Goal: Information Seeking & Learning: Learn about a topic

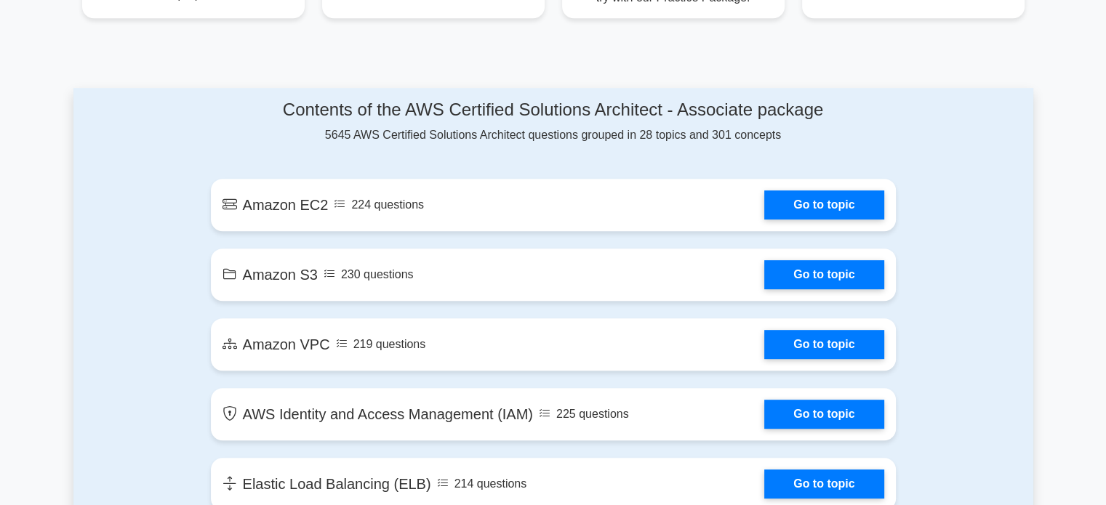
scroll to position [718, 0]
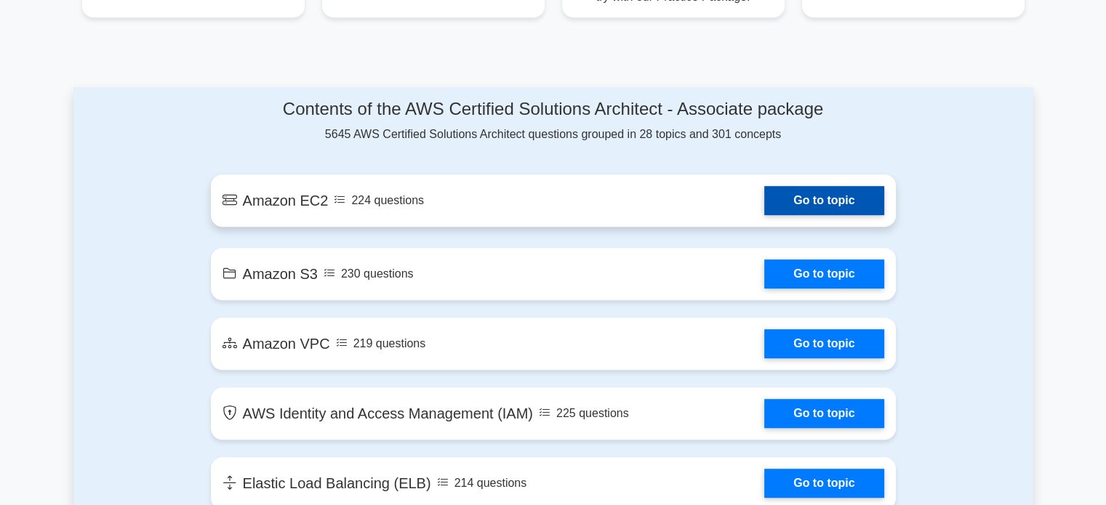
click at [812, 199] on link "Go to topic" at bounding box center [823, 200] width 119 height 29
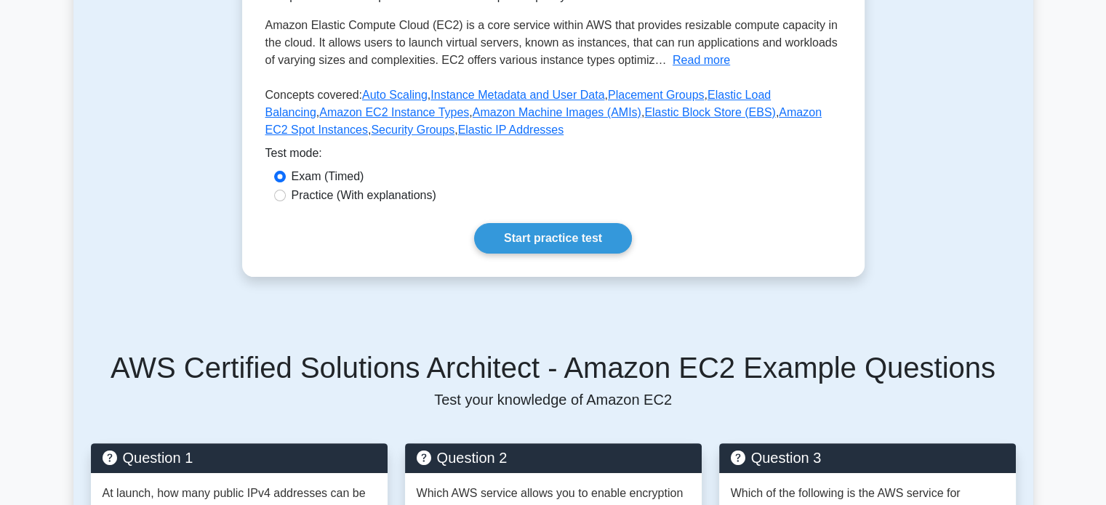
scroll to position [291, 0]
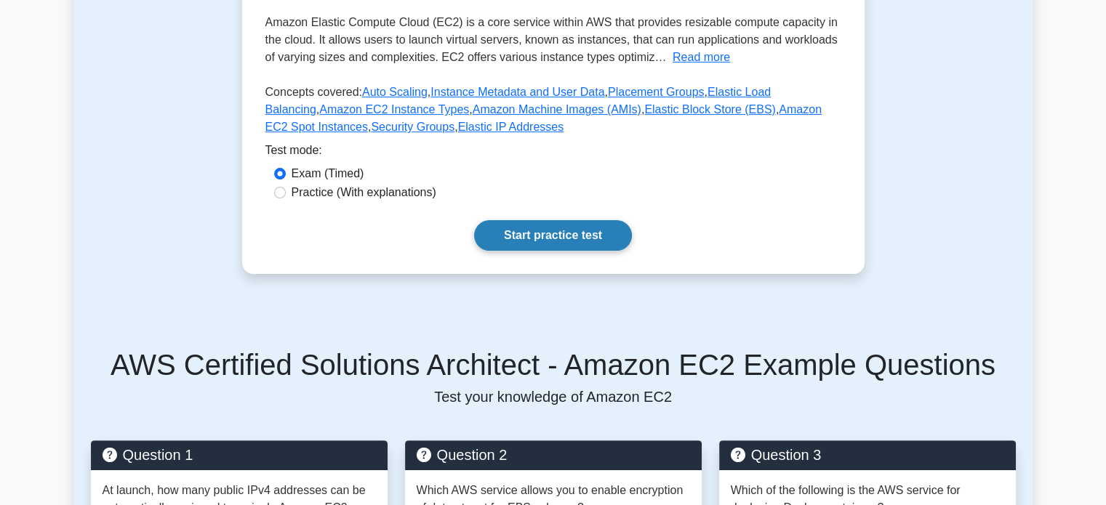
click at [559, 241] on link "Start practice test" at bounding box center [553, 235] width 158 height 31
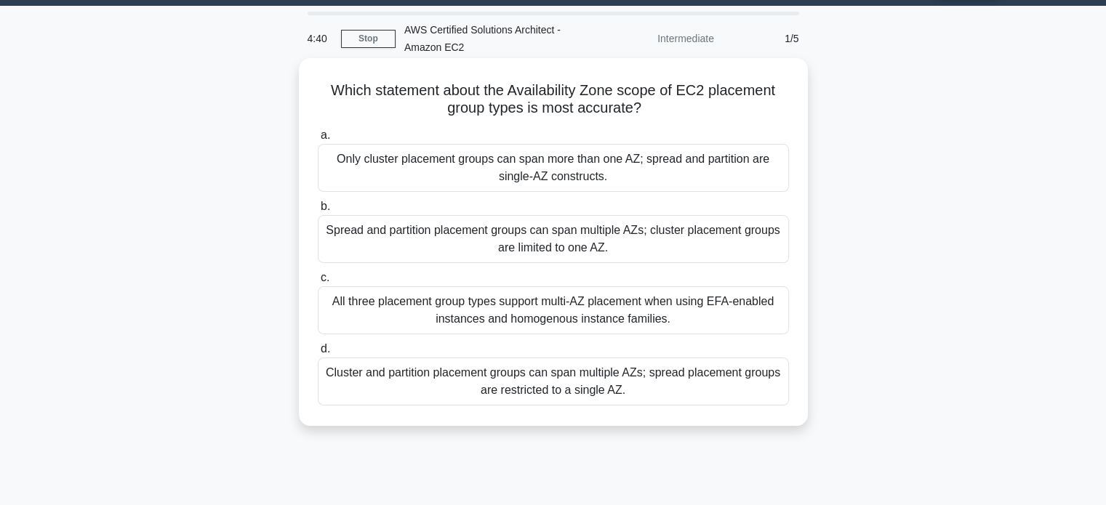
scroll to position [26, 0]
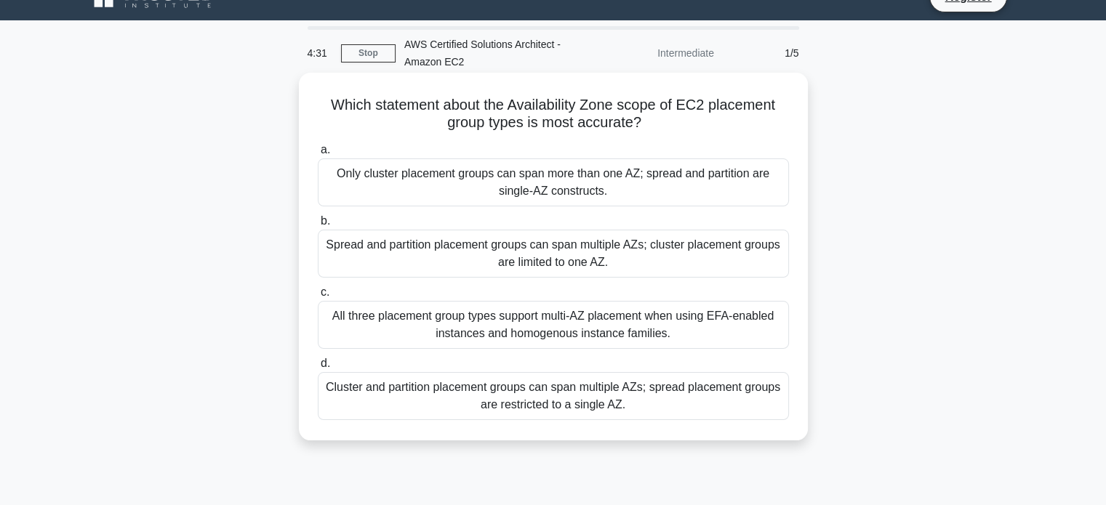
click at [430, 196] on div "Only cluster placement groups can span more than one AZ; spread and partition a…" at bounding box center [553, 182] width 471 height 48
click at [318, 155] on input "a. Only cluster placement groups can span more than one AZ; spread and partitio…" at bounding box center [318, 149] width 0 height 9
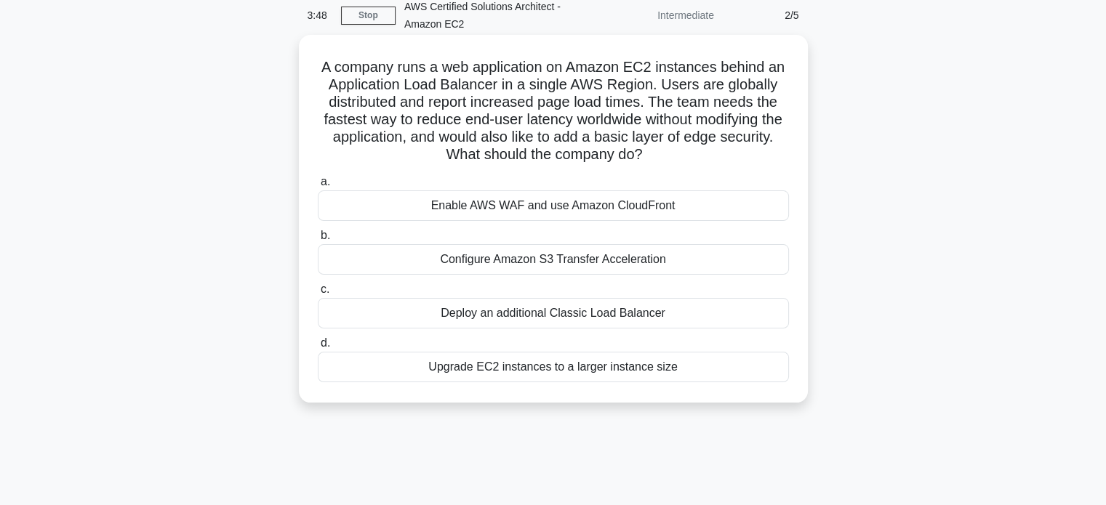
scroll to position [67, 0]
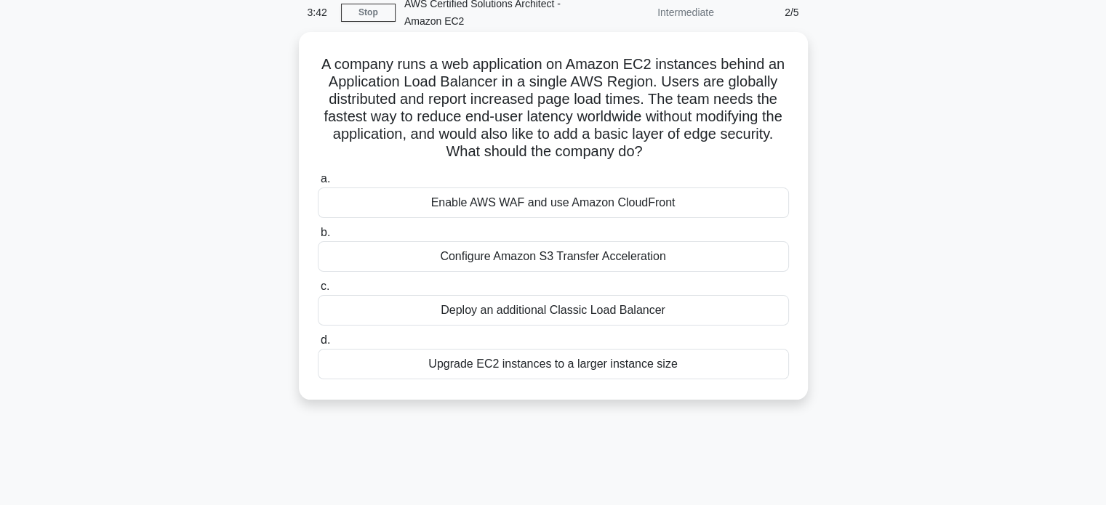
click at [592, 370] on div "Upgrade EC2 instances to a larger instance size" at bounding box center [553, 364] width 471 height 31
click at [318, 345] on input "d. Upgrade EC2 instances to a larger instance size" at bounding box center [318, 340] width 0 height 9
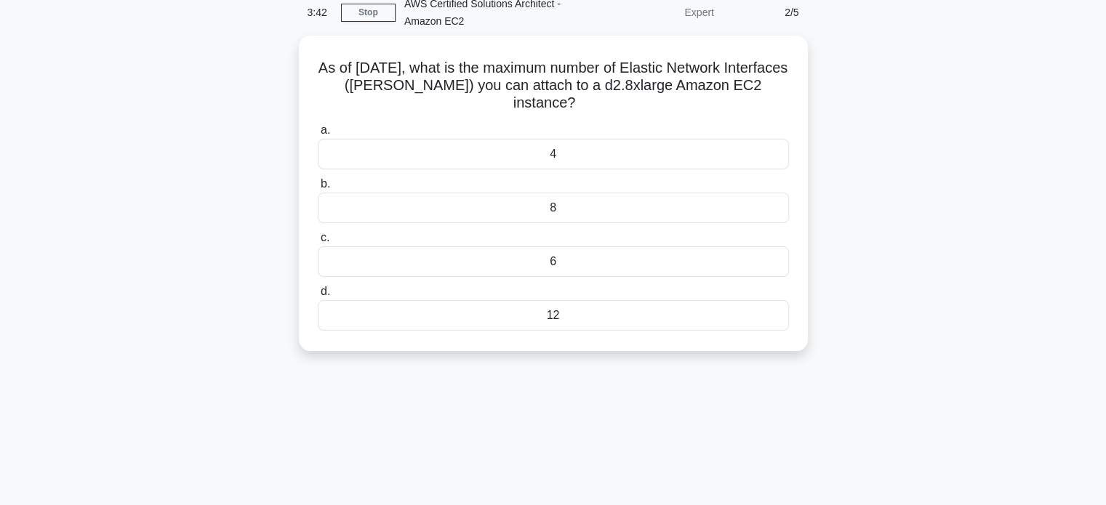
scroll to position [0, 0]
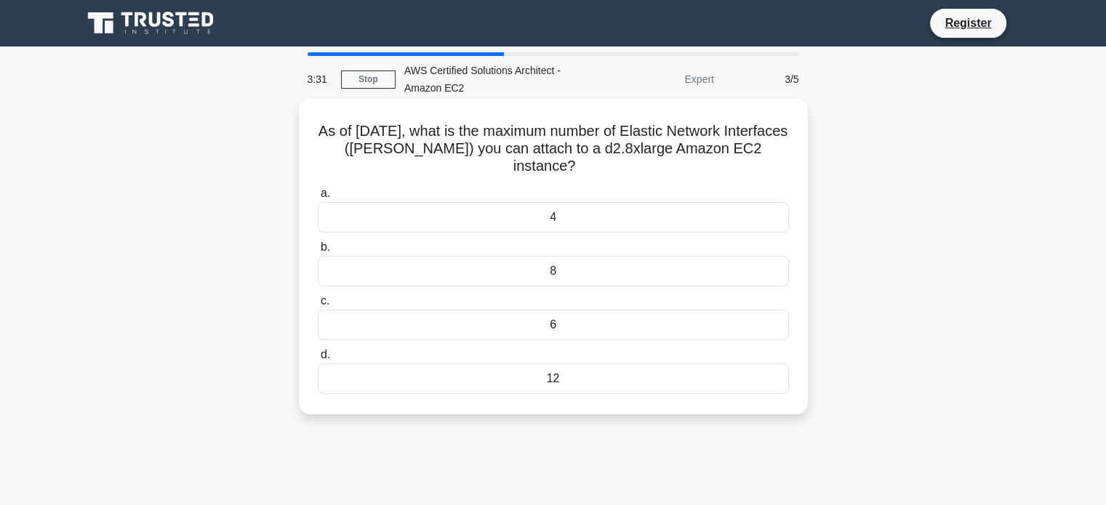
click at [592, 273] on div "8" at bounding box center [553, 271] width 471 height 31
click at [318, 252] on input "b. 8" at bounding box center [318, 247] width 0 height 9
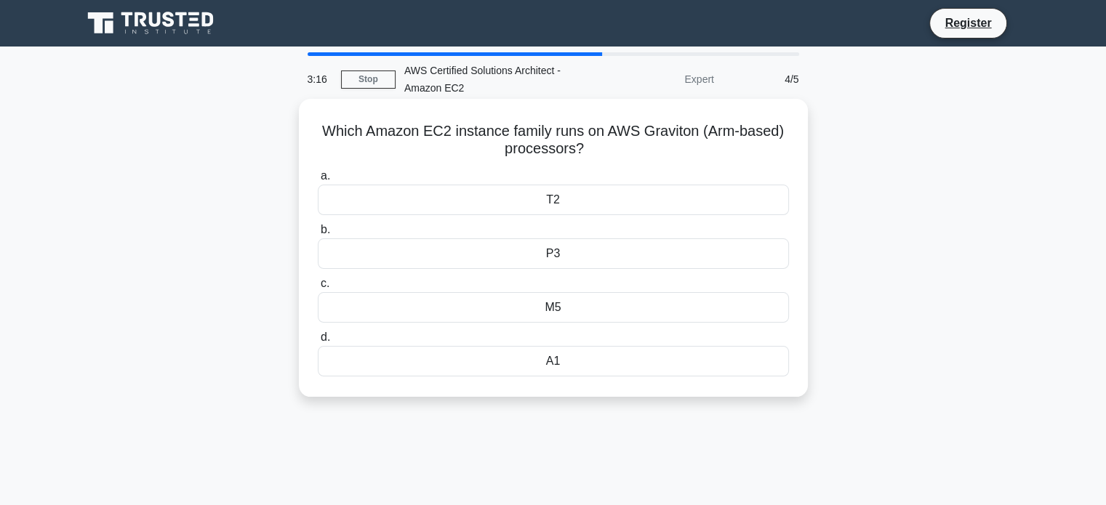
click at [571, 360] on div "A1" at bounding box center [553, 361] width 471 height 31
click at [318, 342] on input "d. A1" at bounding box center [318, 337] width 0 height 9
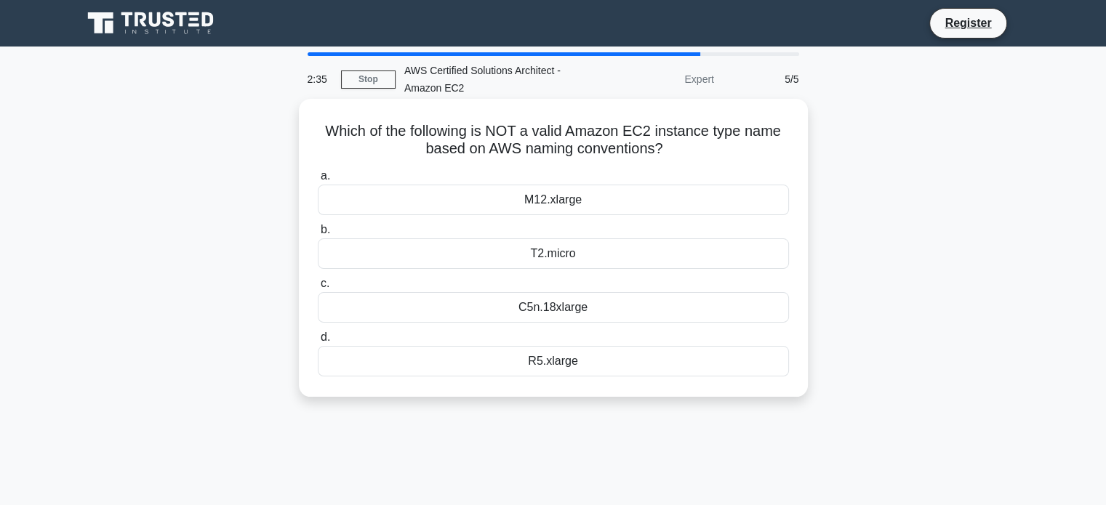
click at [555, 360] on div "R5.xlarge" at bounding box center [553, 361] width 471 height 31
click at [318, 342] on input "d. R5.xlarge" at bounding box center [318, 337] width 0 height 9
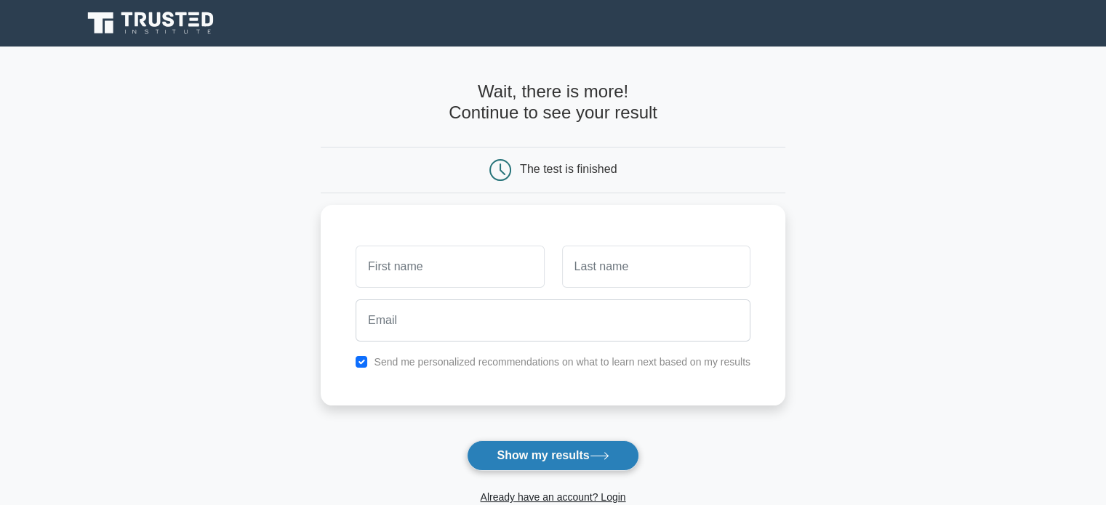
click at [568, 447] on button "Show my results" at bounding box center [553, 456] width 172 height 31
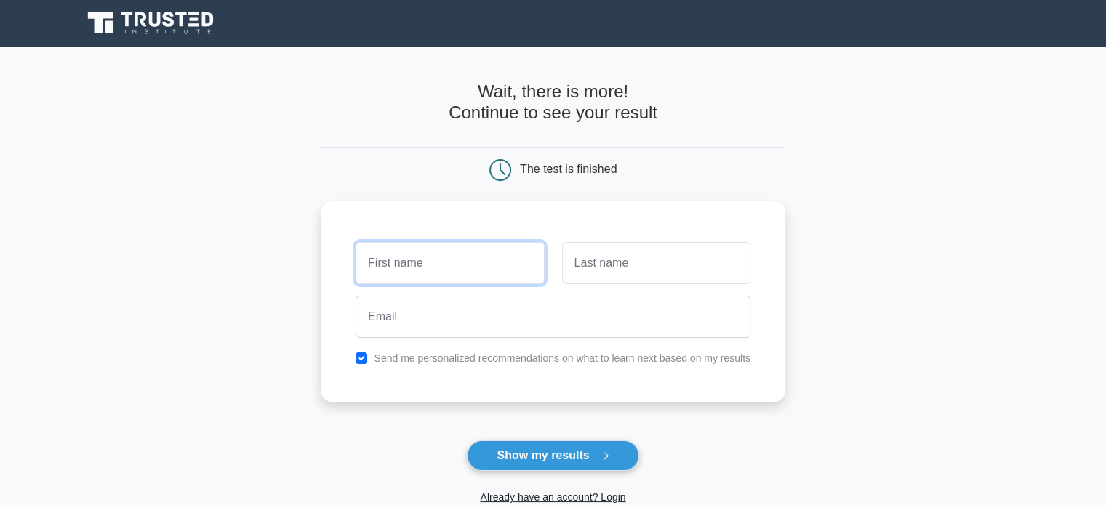
click at [409, 255] on input "text" at bounding box center [449, 263] width 188 height 42
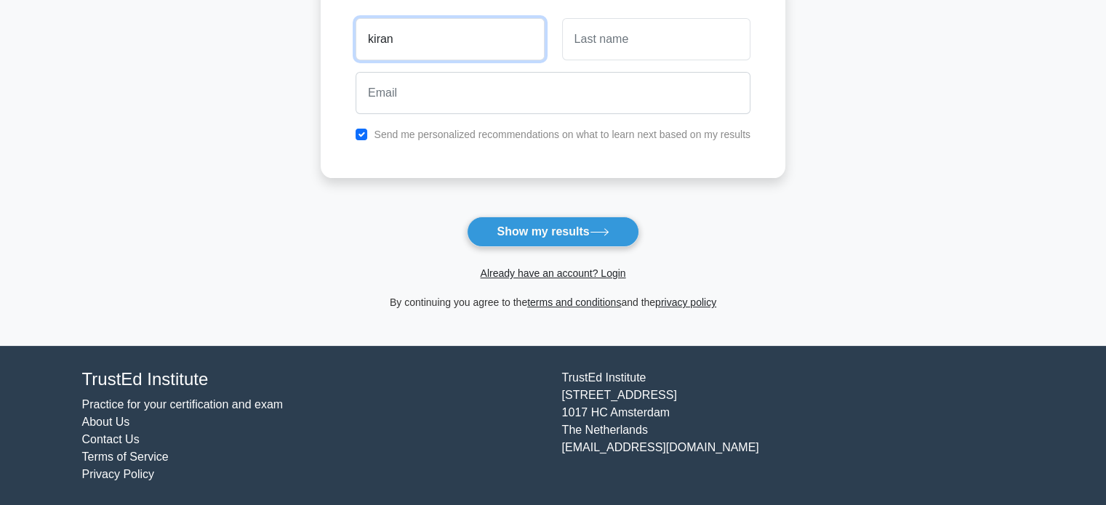
scroll to position [6, 0]
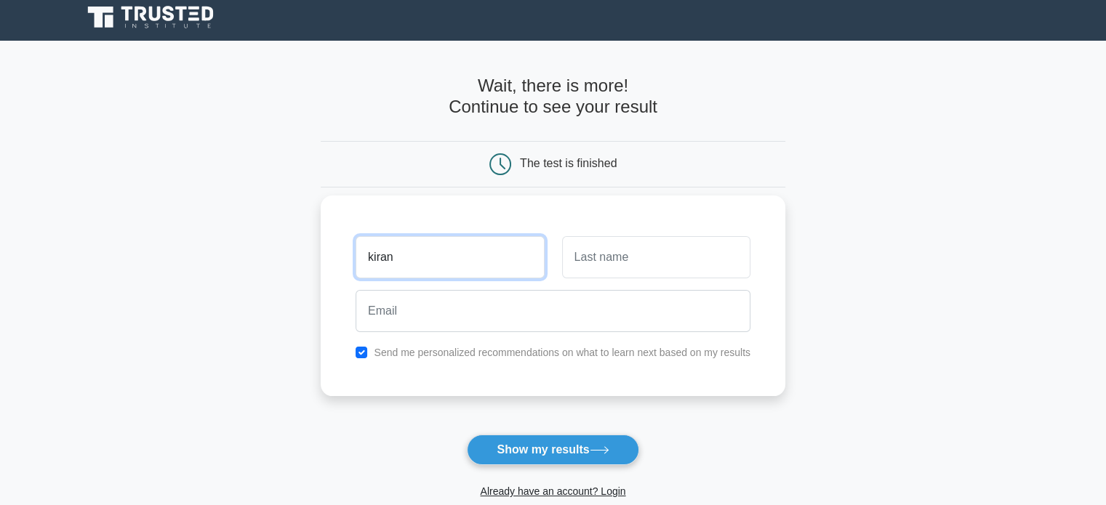
type input "kiran"
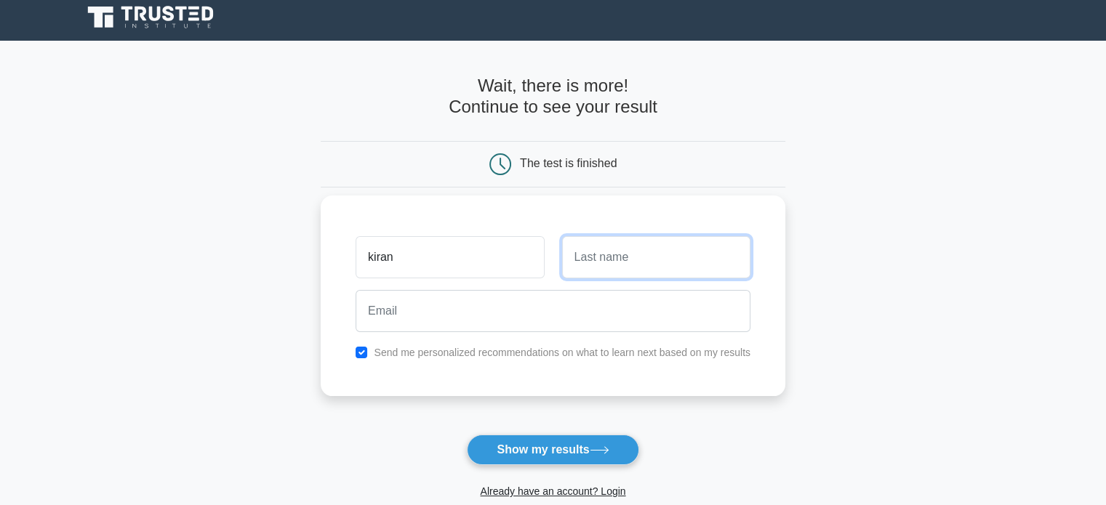
click at [633, 256] on input "text" at bounding box center [656, 257] width 188 height 42
type input "ks"
click at [533, 331] on div at bounding box center [553, 311] width 412 height 54
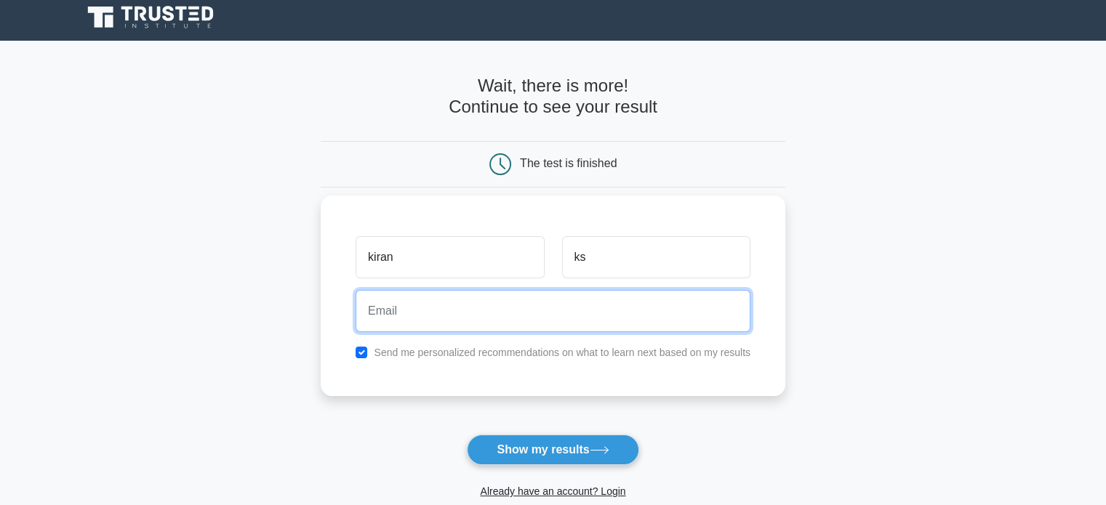
click at [508, 315] on input "email" at bounding box center [552, 311] width 395 height 42
type input "varshithavarsha890@gmail.com"
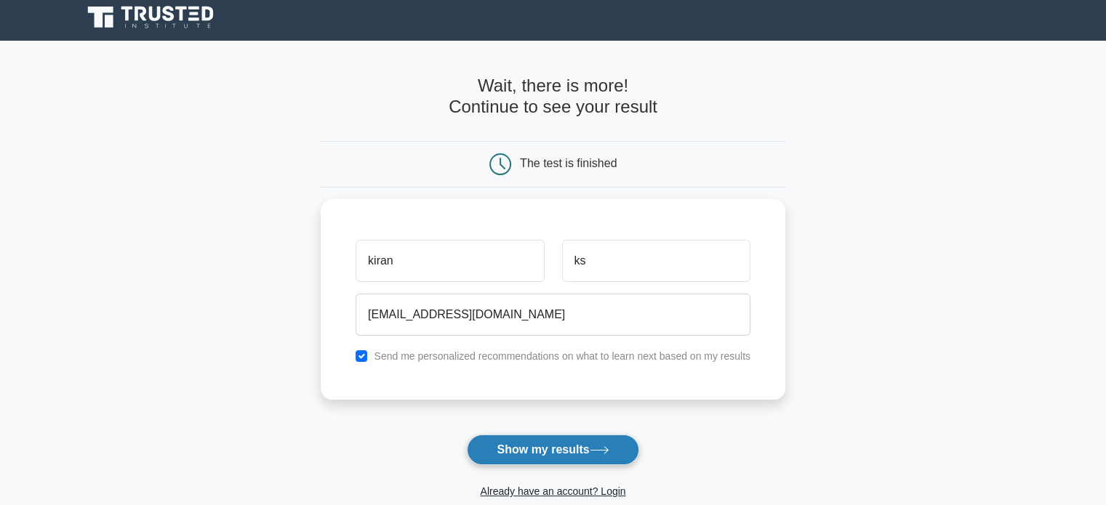
click at [565, 435] on button "Show my results" at bounding box center [553, 450] width 172 height 31
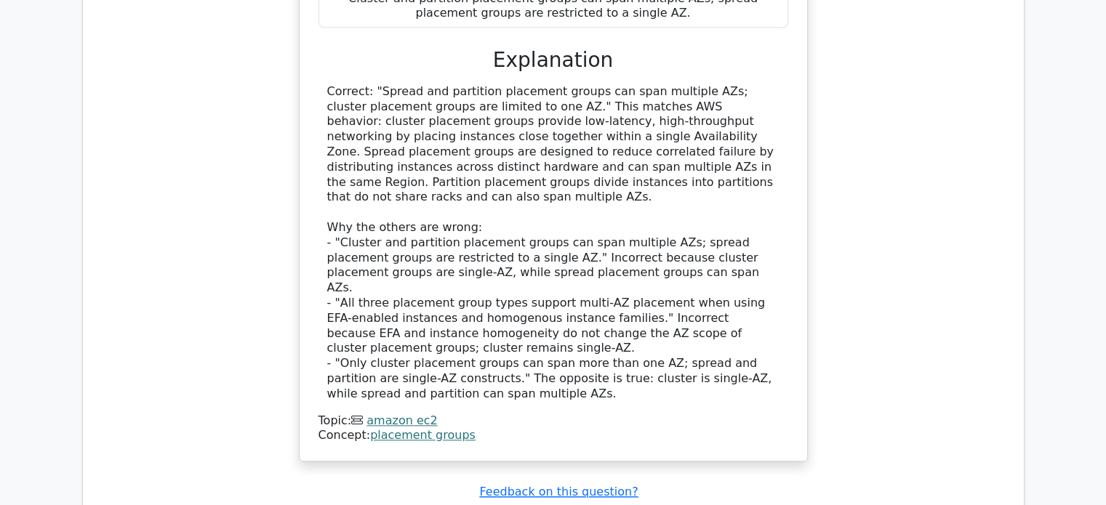
scroll to position [1571, 0]
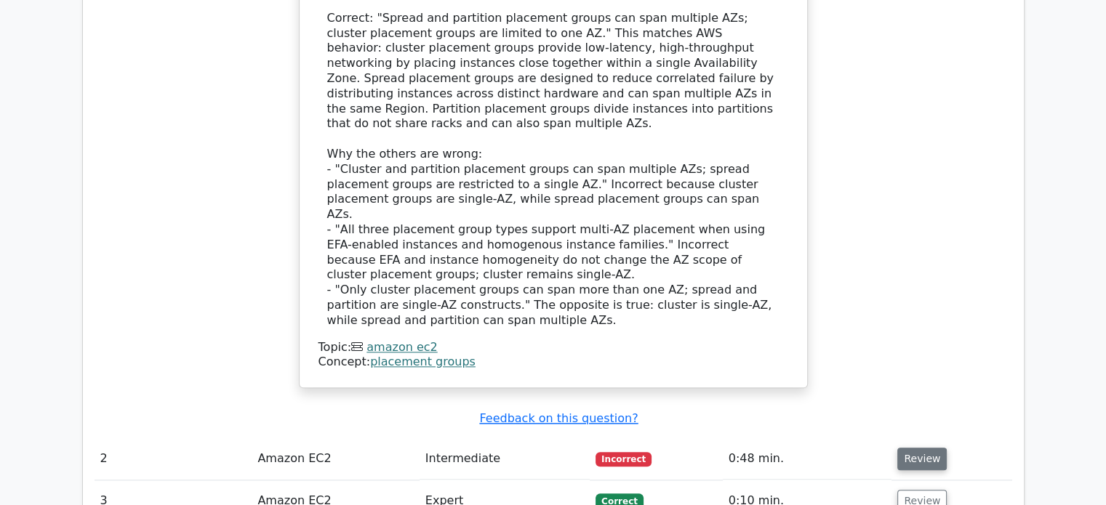
click at [932, 448] on button "Review" at bounding box center [921, 459] width 49 height 23
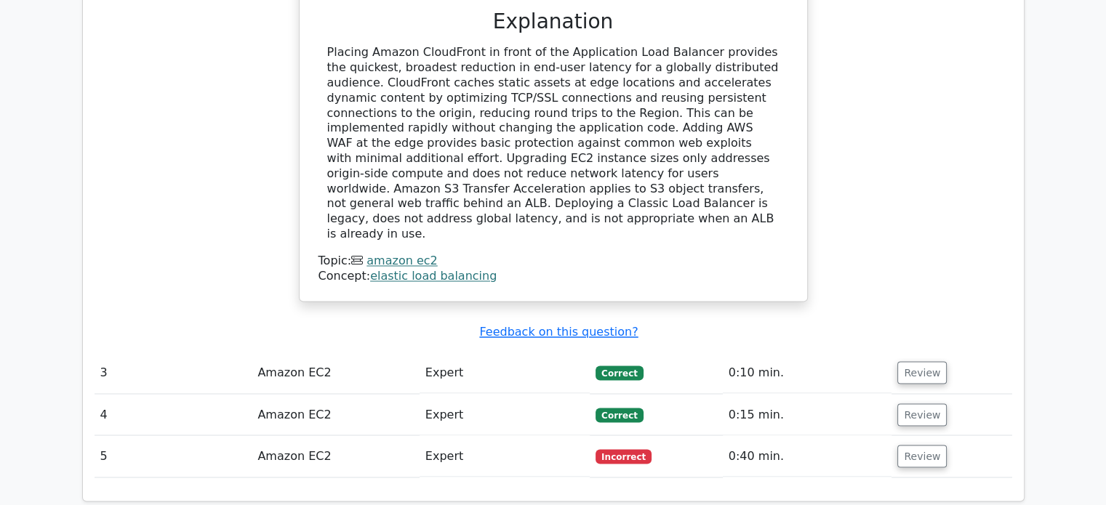
scroll to position [2410, 0]
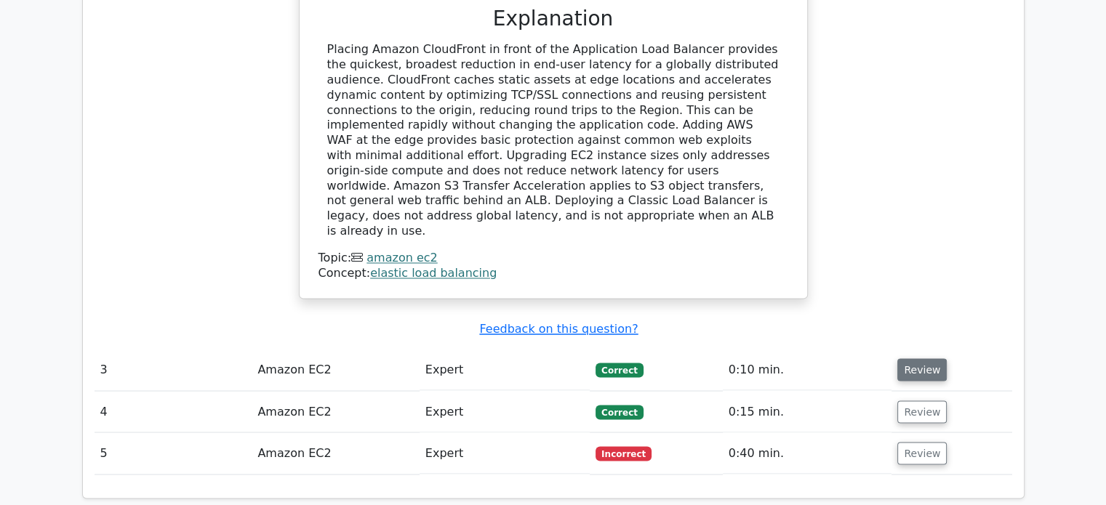
click at [913, 358] on button "Review" at bounding box center [921, 369] width 49 height 23
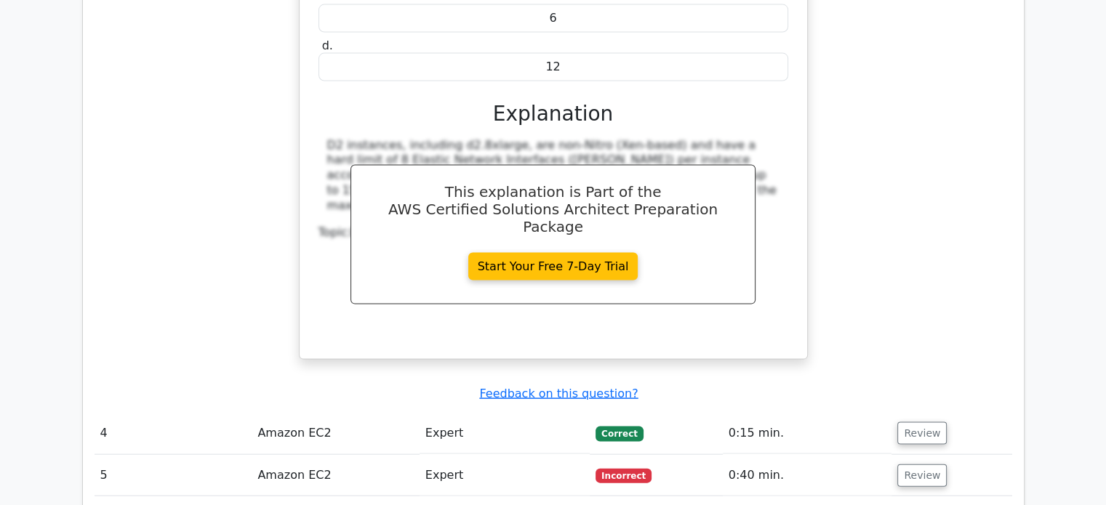
scroll to position [2992, 0]
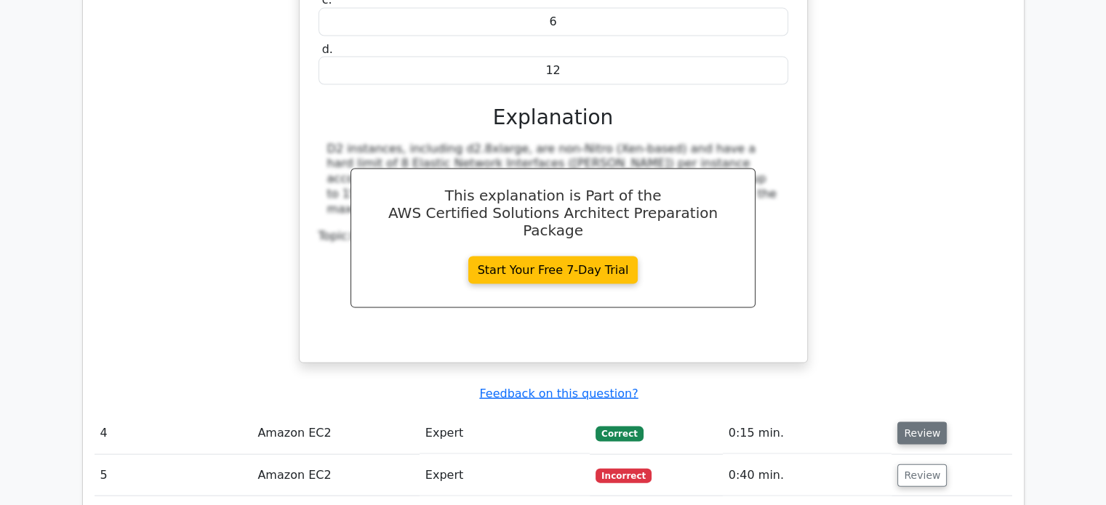
click at [929, 422] on button "Review" at bounding box center [921, 433] width 49 height 23
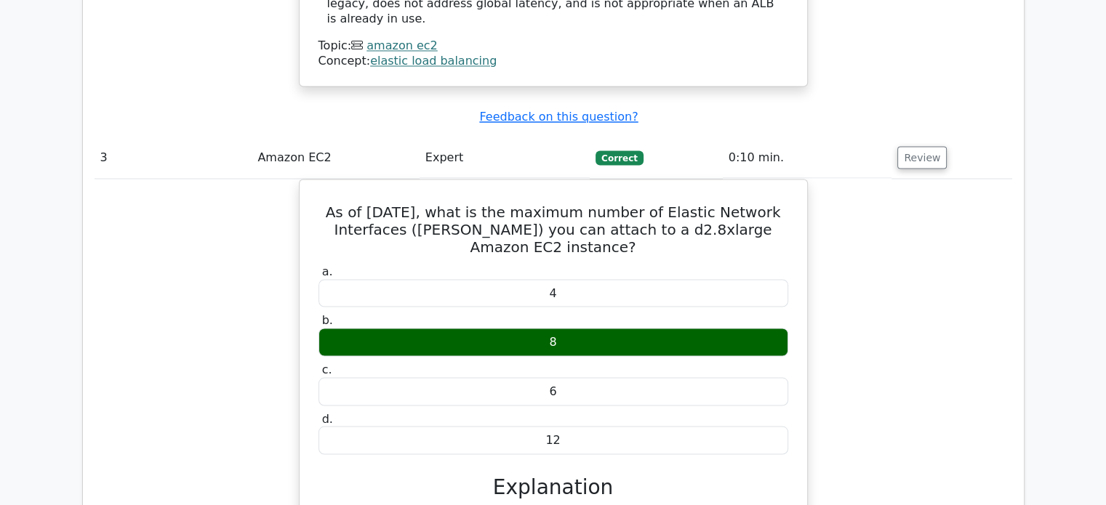
scroll to position [2613, 0]
